Goal: Navigation & Orientation: Go to known website

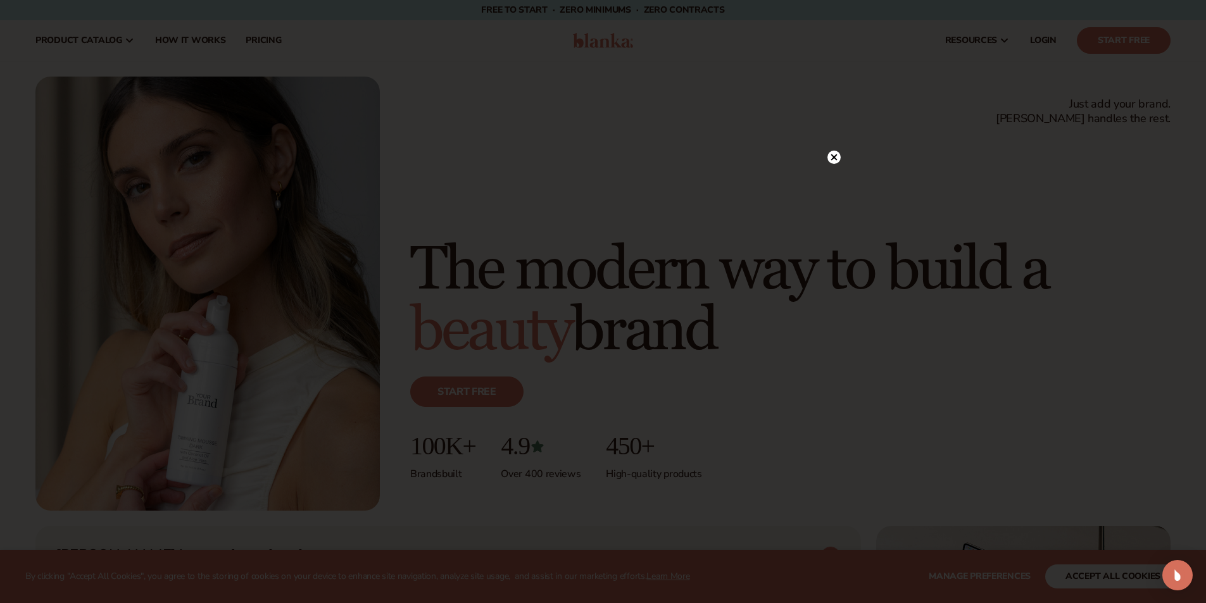
click at [838, 159] on circle at bounding box center [834, 157] width 13 height 13
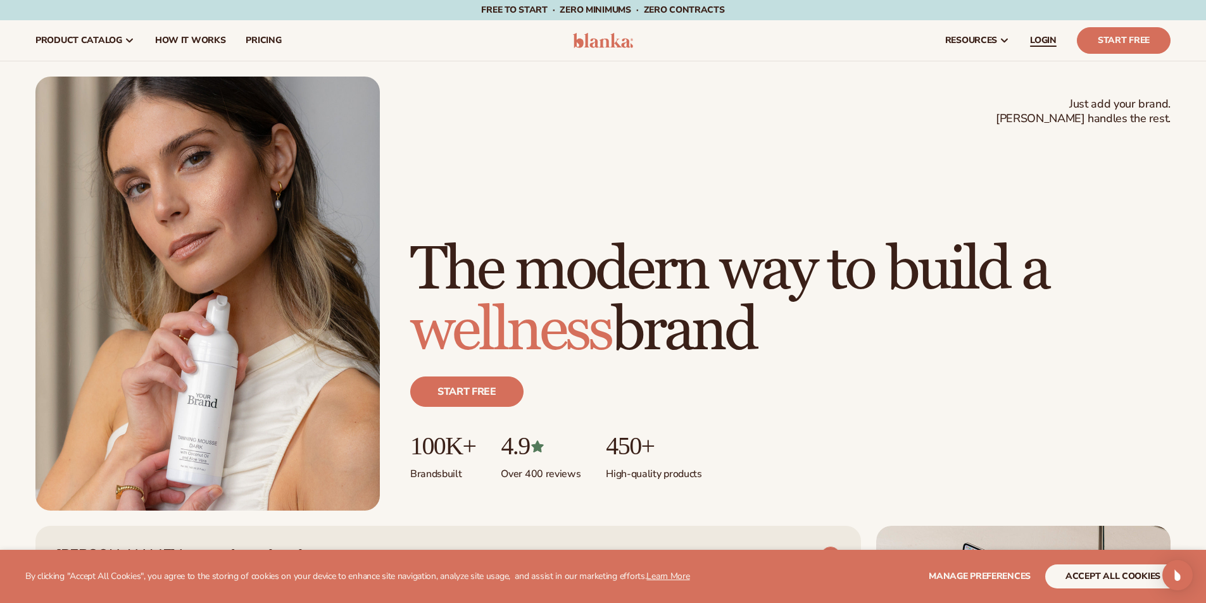
click at [1036, 39] on span "LOGIN" at bounding box center [1043, 40] width 27 height 10
click at [1053, 47] on link "LOGIN" at bounding box center [1043, 40] width 47 height 41
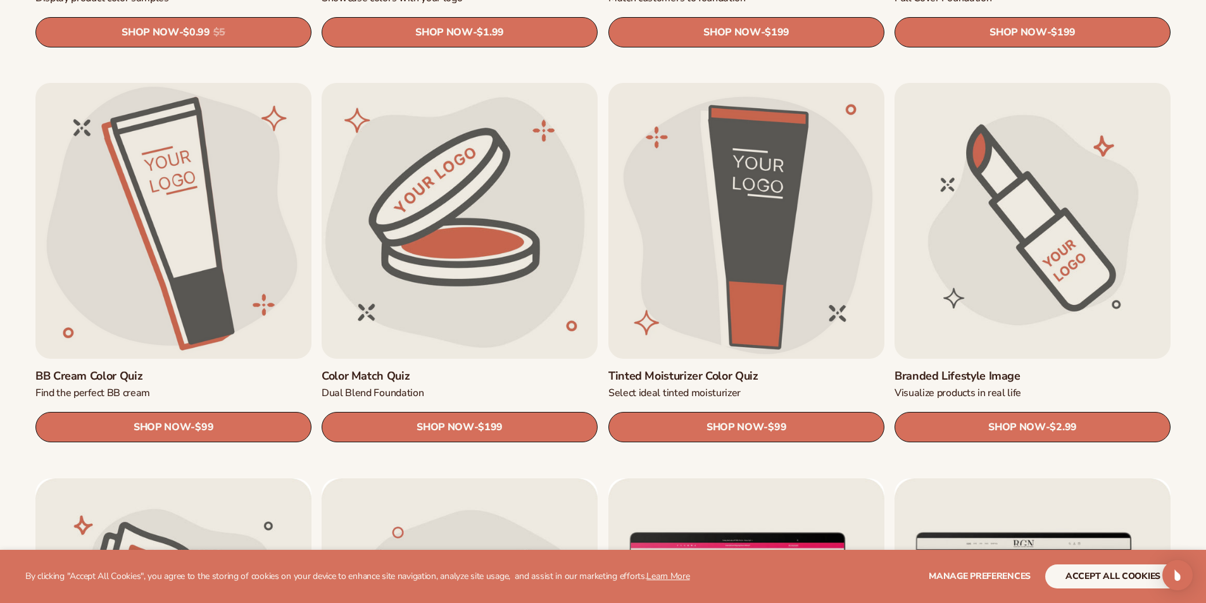
scroll to position [1203, 0]
